Goal: Check status: Check status

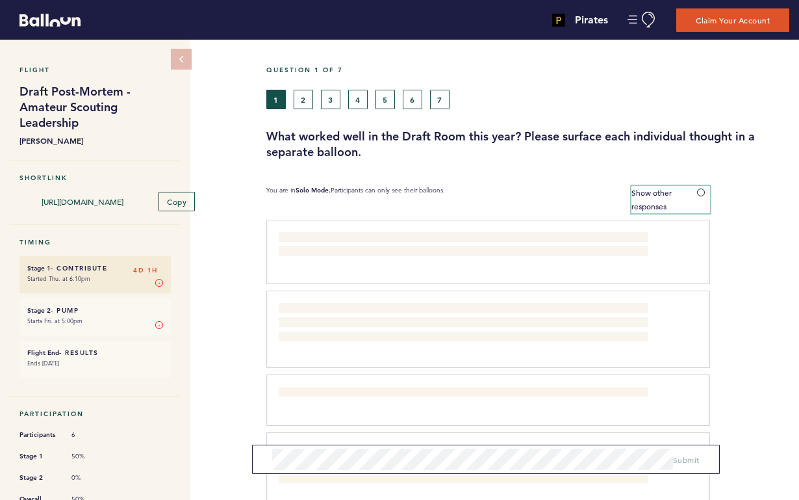
click at [703, 192] on span at bounding box center [703, 192] width 13 height 4
click at [0, 0] on input "Show other responses" at bounding box center [0, 0] width 0 height 0
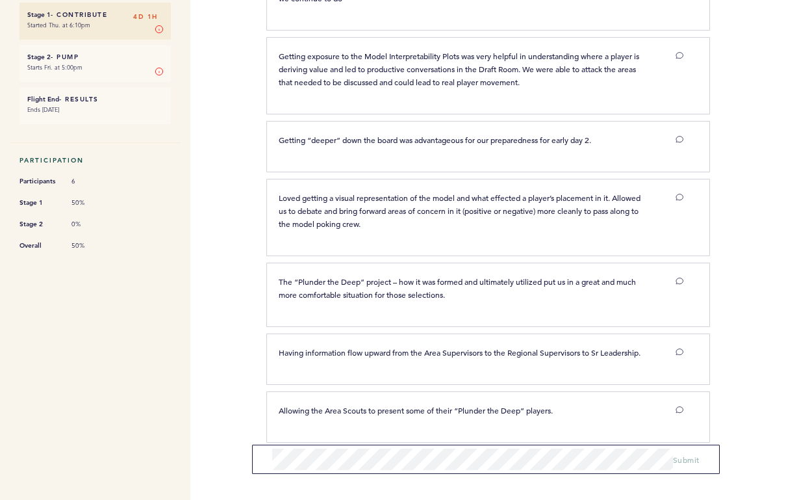
scroll to position [253, 0]
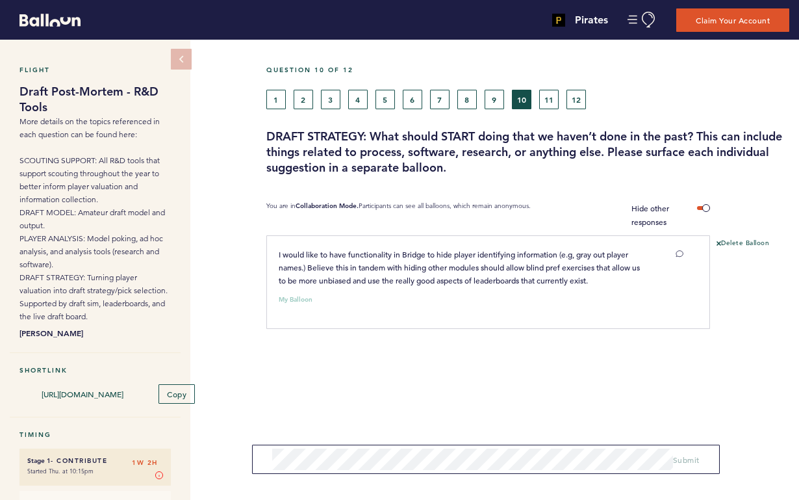
scroll to position [42, 0]
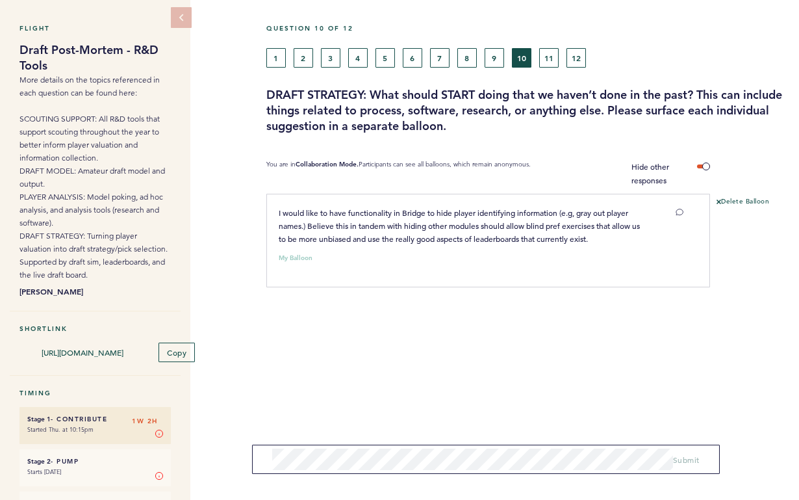
click at [273, 57] on button "1" at bounding box center [275, 57] width 19 height 19
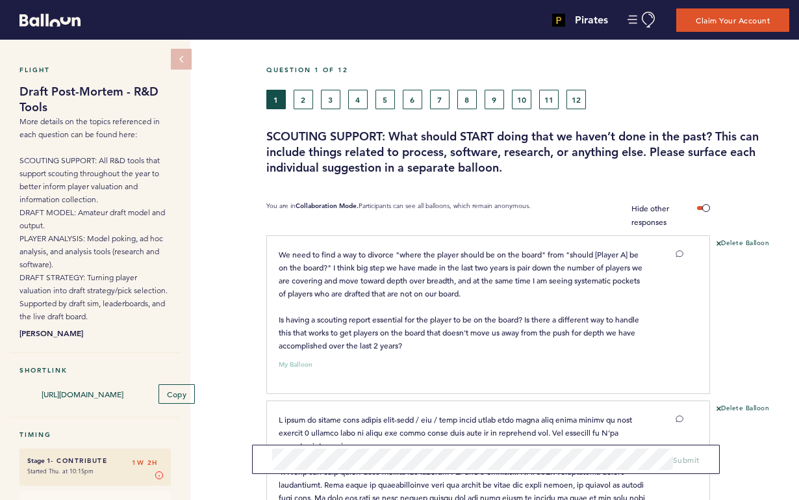
click at [306, 101] on button "2" at bounding box center [303, 99] width 19 height 19
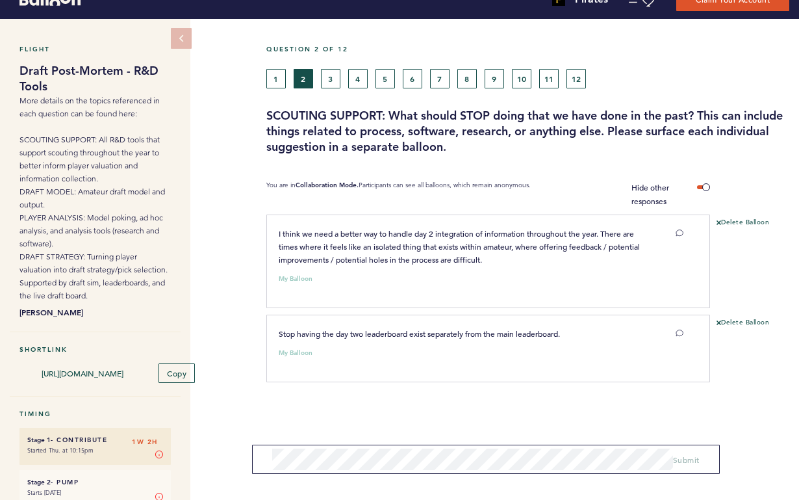
scroll to position [12, 0]
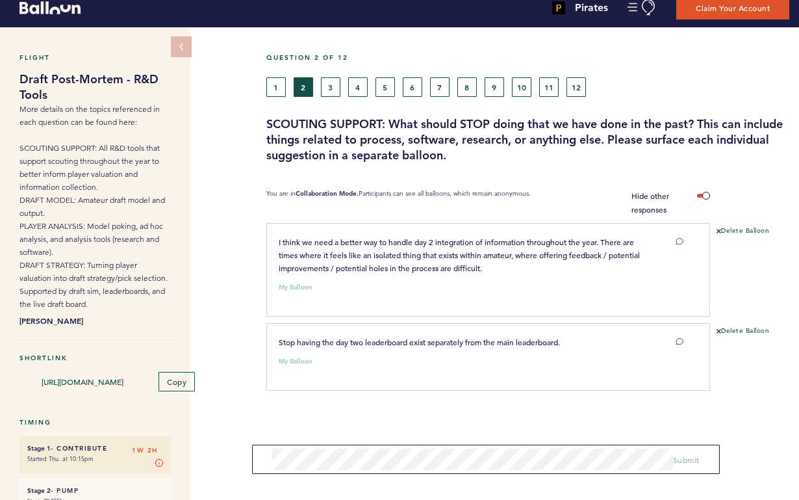
click at [276, 94] on button "1" at bounding box center [275, 86] width 19 height 19
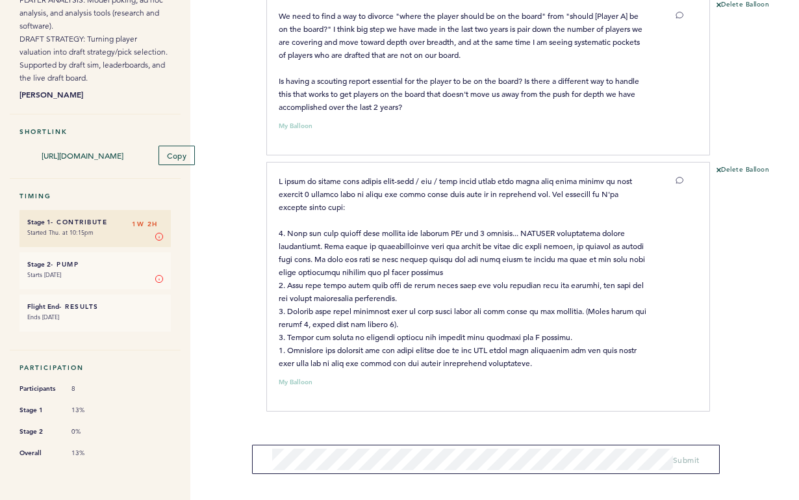
scroll to position [242, 0]
